Goal: Information Seeking & Learning: Understand process/instructions

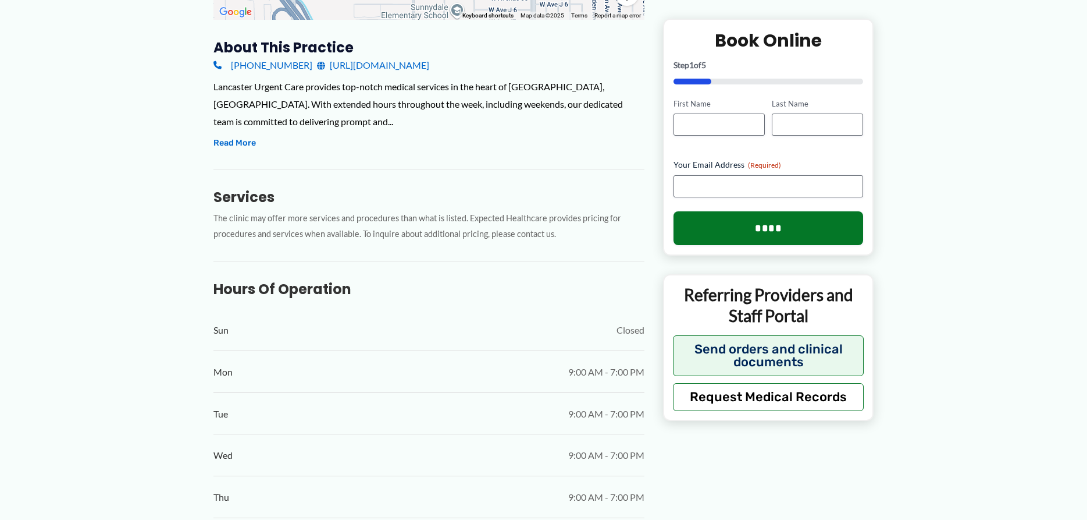
scroll to position [297, 0]
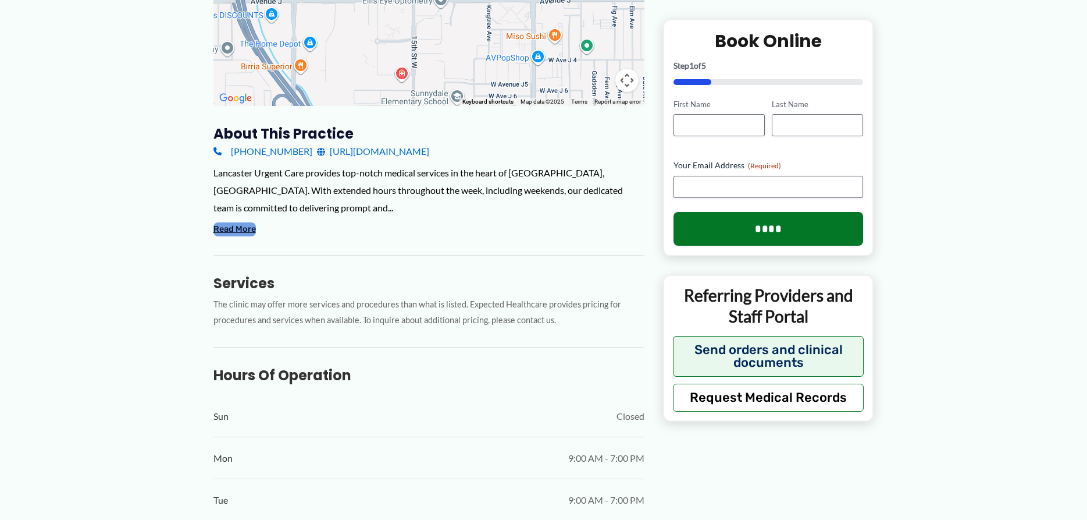
click at [243, 234] on button "Read More" at bounding box center [235, 229] width 42 height 14
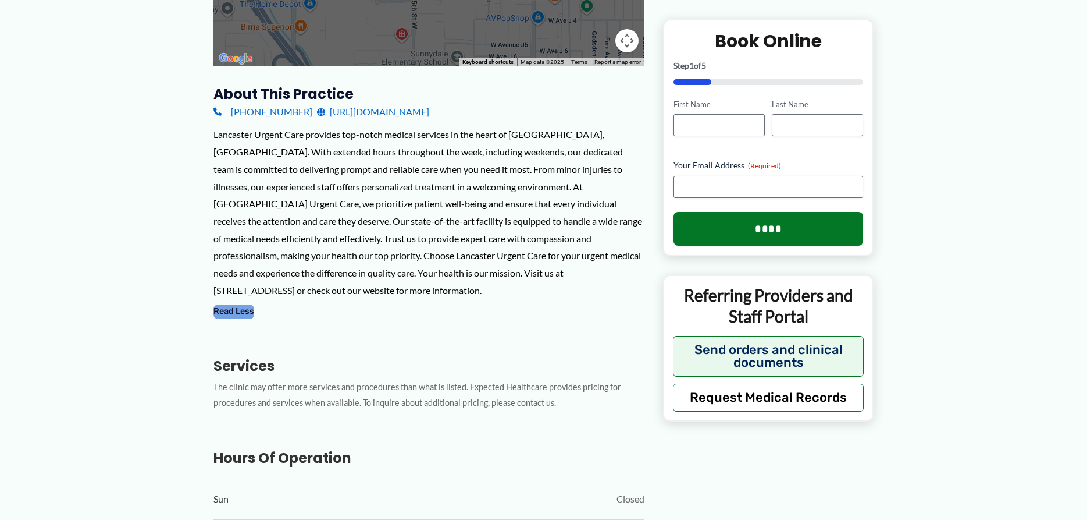
scroll to position [356, 0]
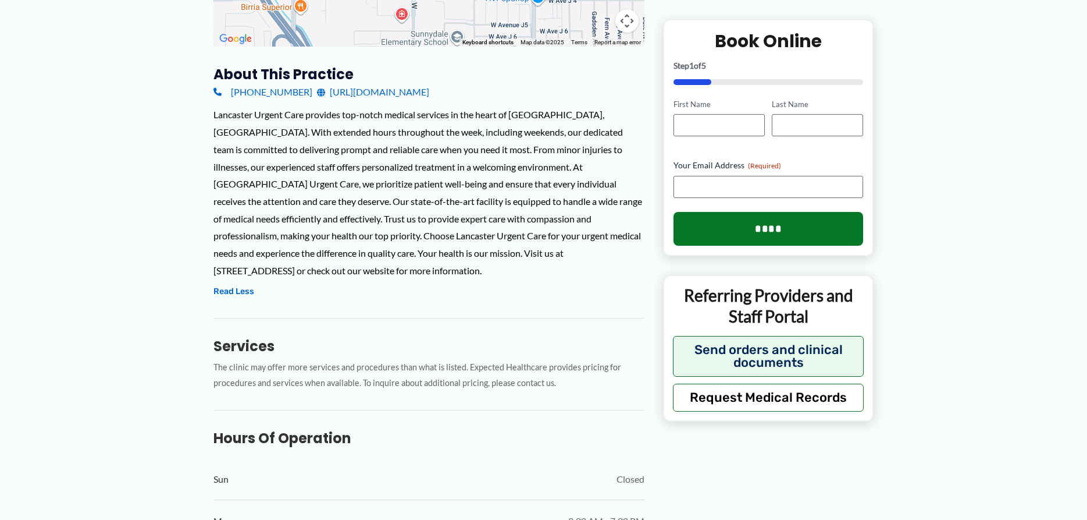
click at [257, 337] on h3 "Services" at bounding box center [429, 346] width 431 height 18
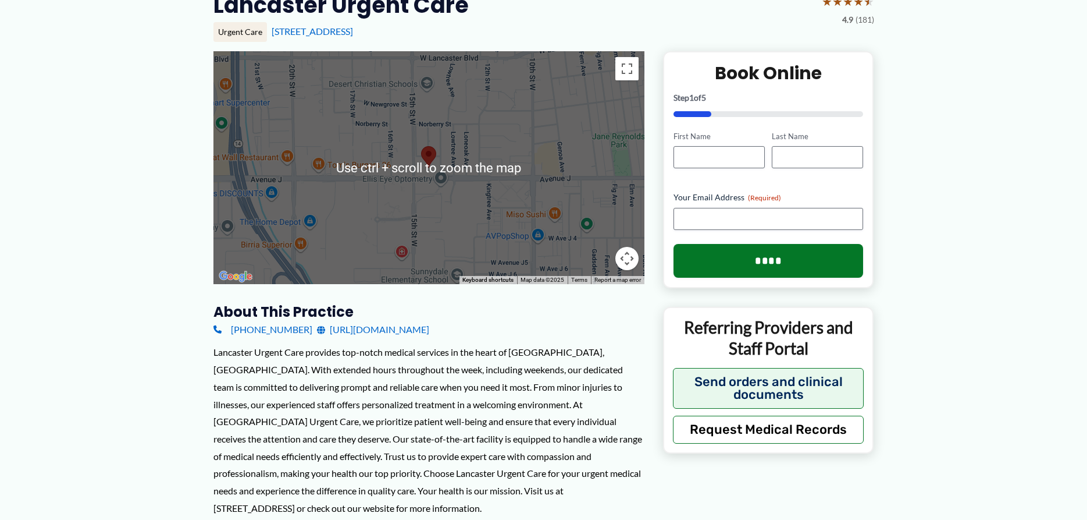
scroll to position [237, 0]
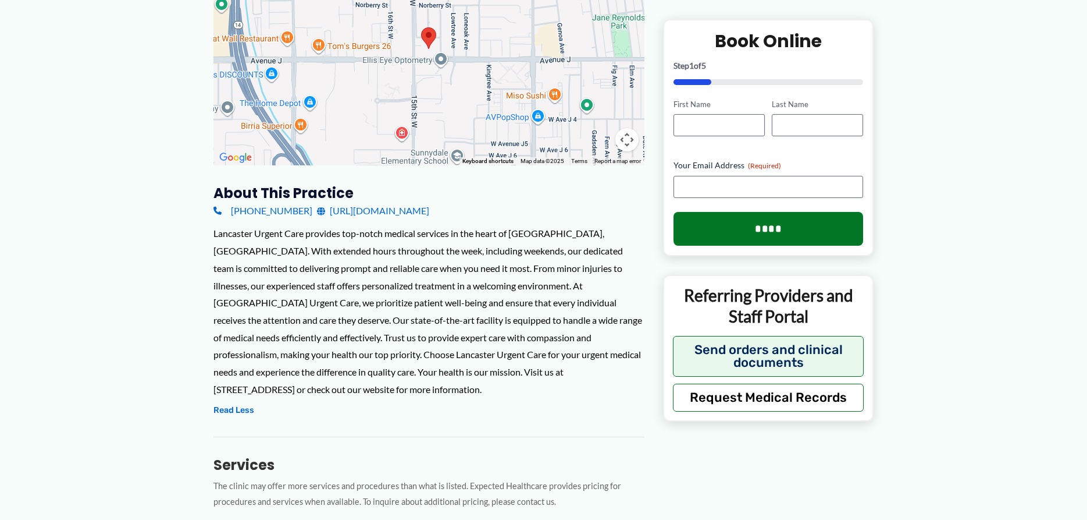
click at [380, 211] on link "[URL][DOMAIN_NAME]" at bounding box center [373, 210] width 112 height 17
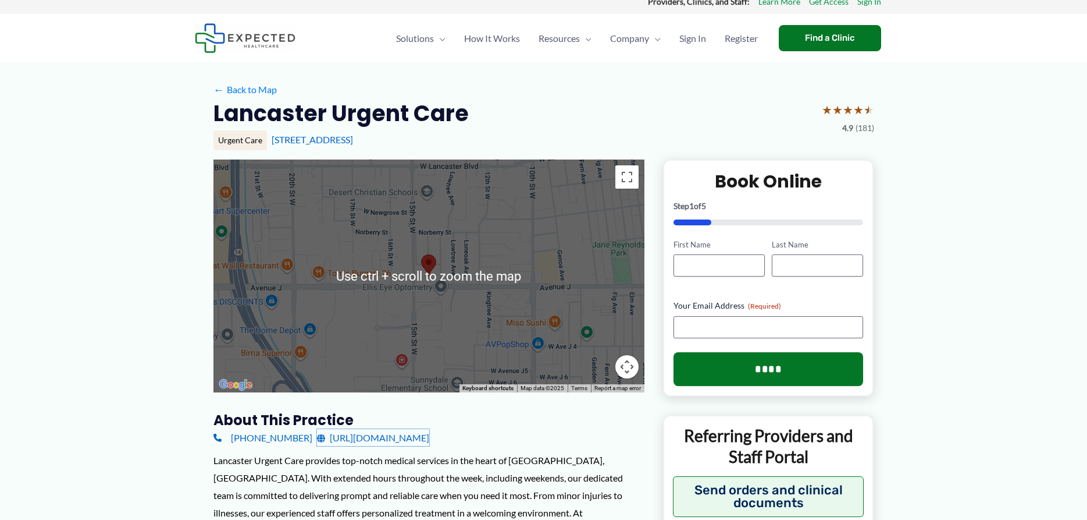
scroll to position [0, 0]
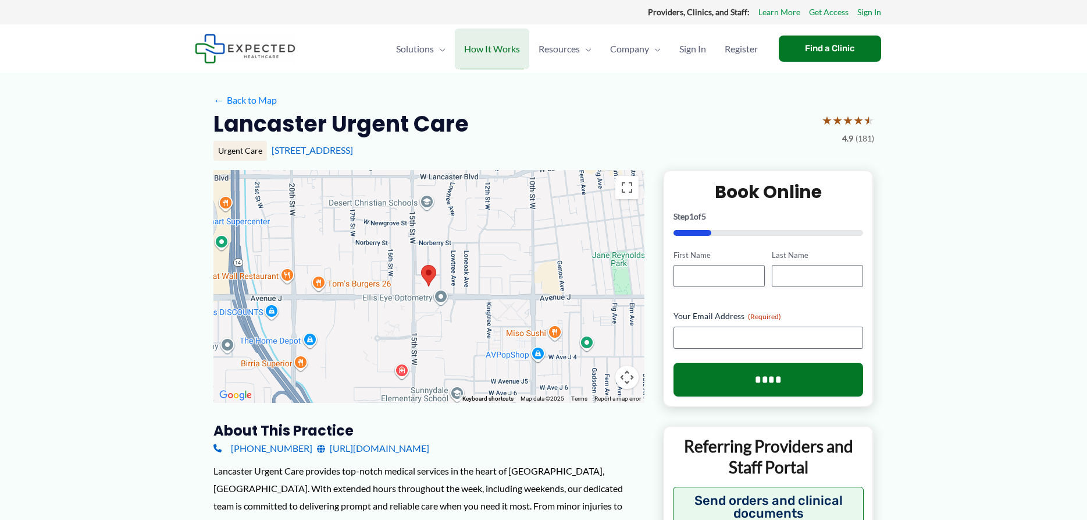
click at [502, 48] on span "How It Works" at bounding box center [492, 49] width 56 height 41
